Goal: Navigation & Orientation: Find specific page/section

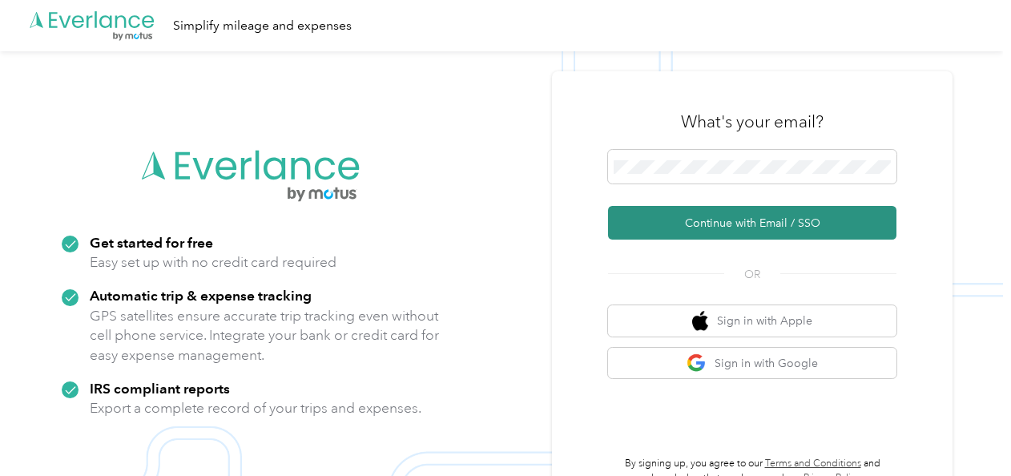
click at [667, 224] on button "Continue with Email / SSO" at bounding box center [752, 223] width 288 height 34
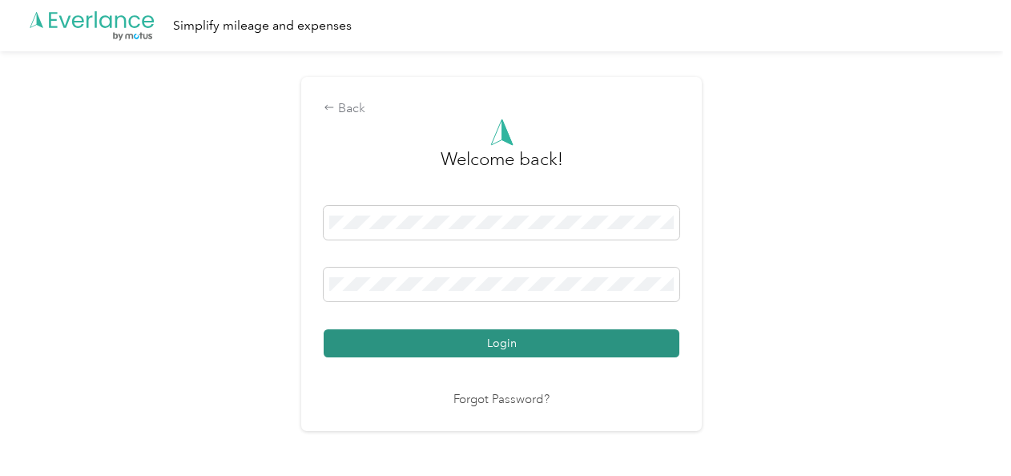
click at [528, 343] on button "Login" at bounding box center [502, 343] width 356 height 28
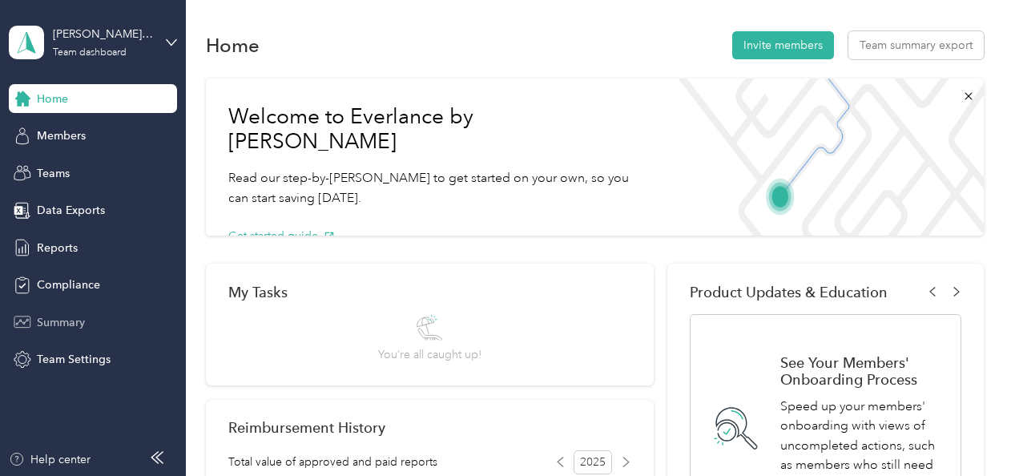
click at [72, 319] on span "Summary" at bounding box center [61, 322] width 48 height 17
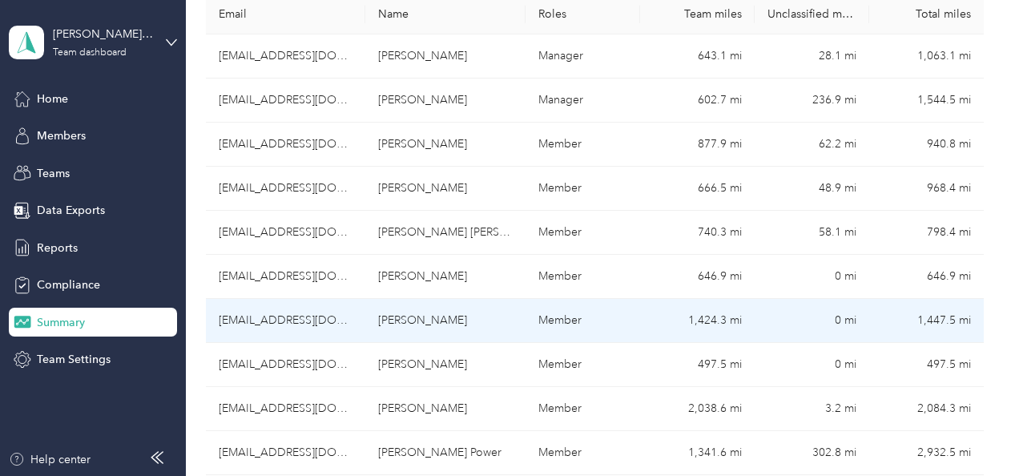
scroll to position [320, 0]
